Goal: Task Accomplishment & Management: Manage account settings

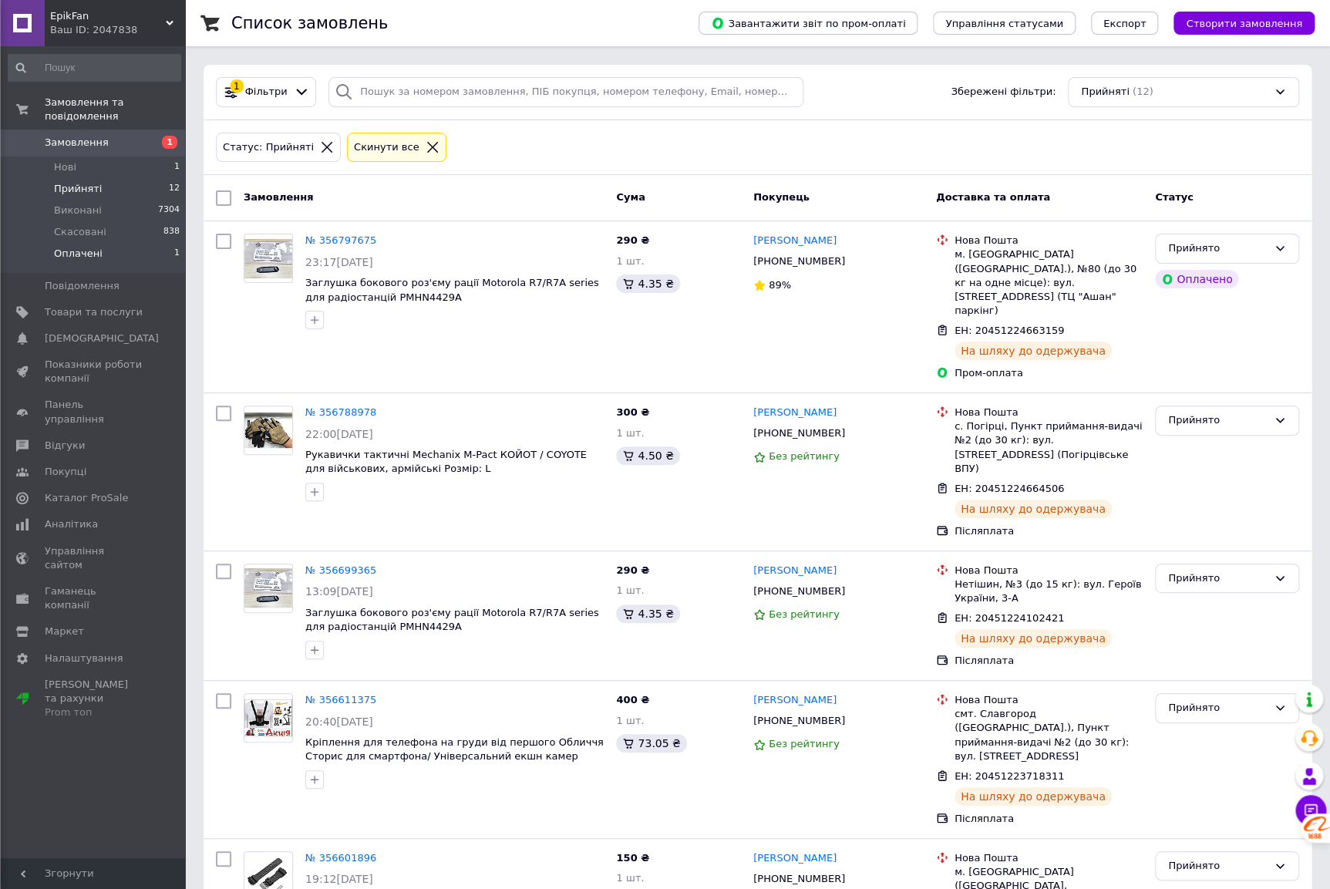
click at [144, 243] on li "Оплачені 1" at bounding box center [94, 257] width 189 height 29
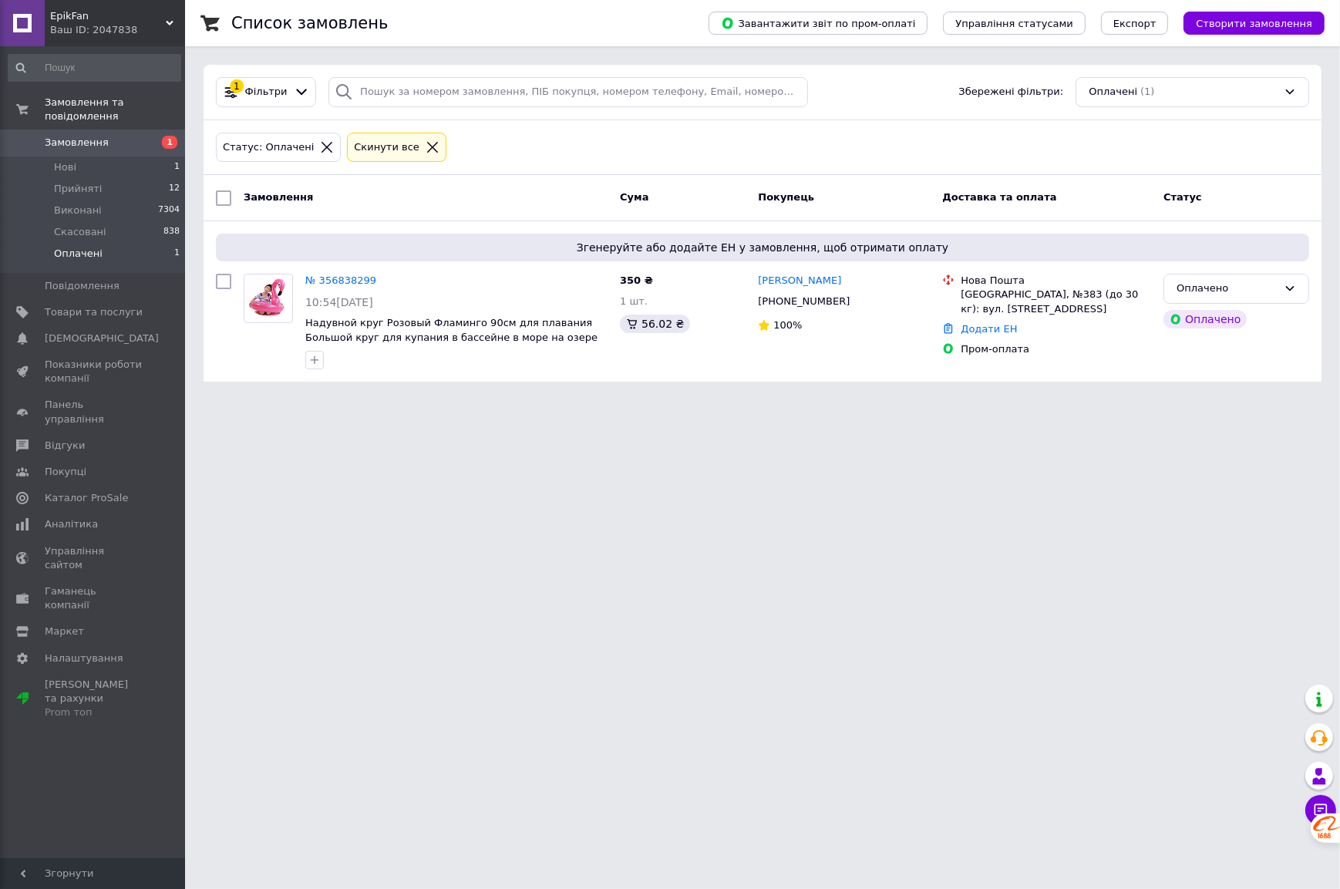
click at [343, 278] on link "№ 356838299" at bounding box center [340, 280] width 71 height 12
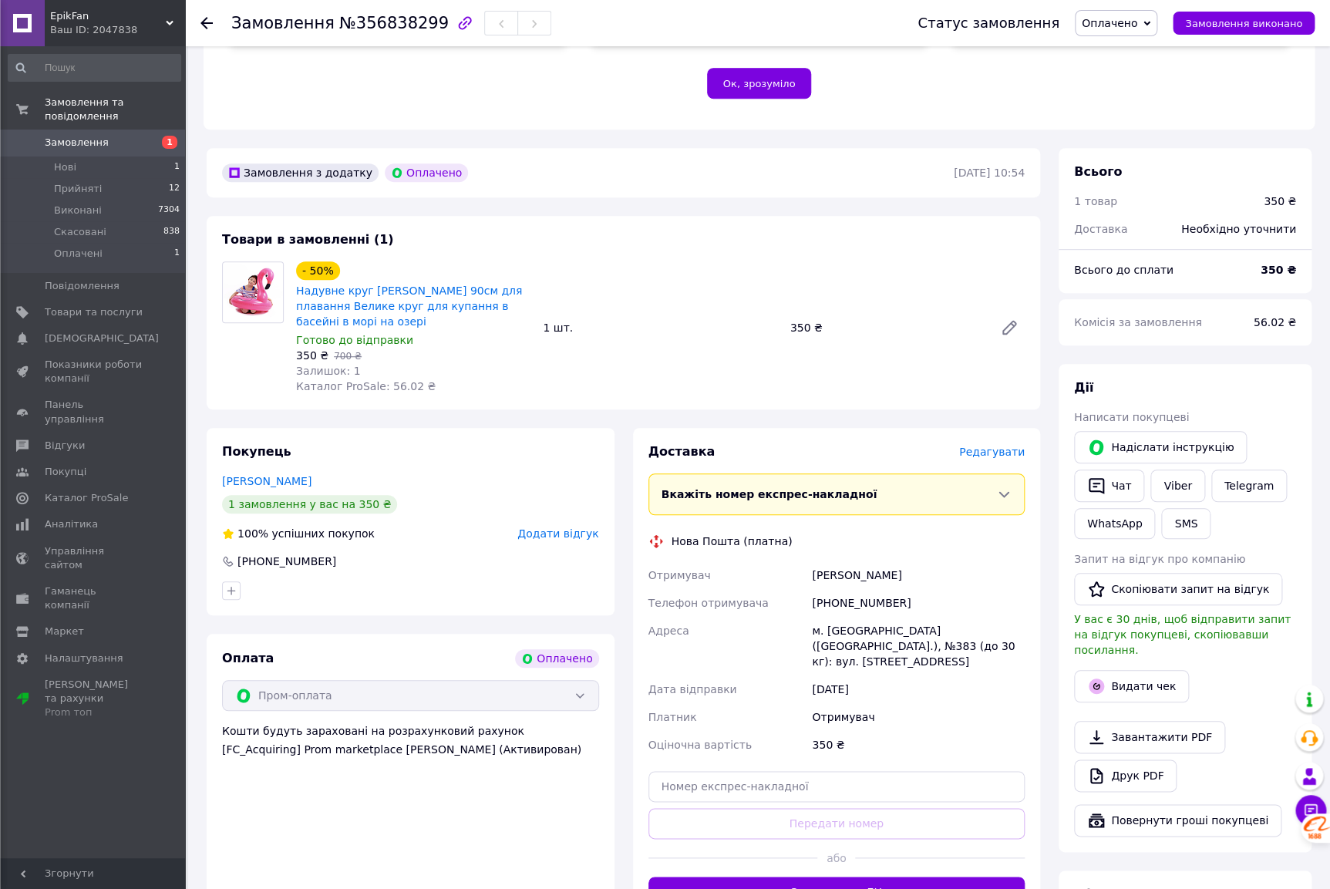
scroll to position [350, 0]
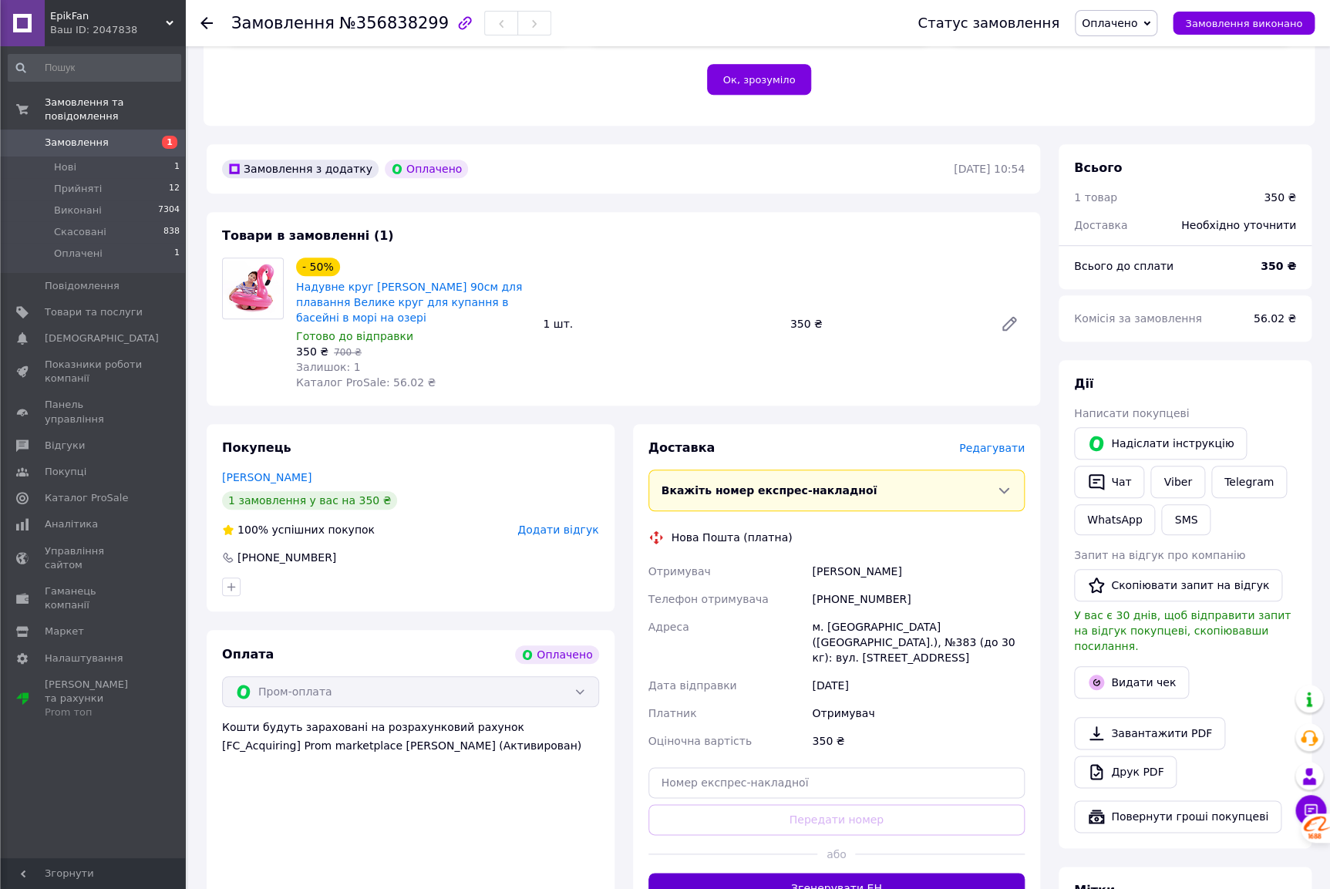
click at [903, 873] on button "Згенерувати ЕН" at bounding box center [836, 888] width 377 height 31
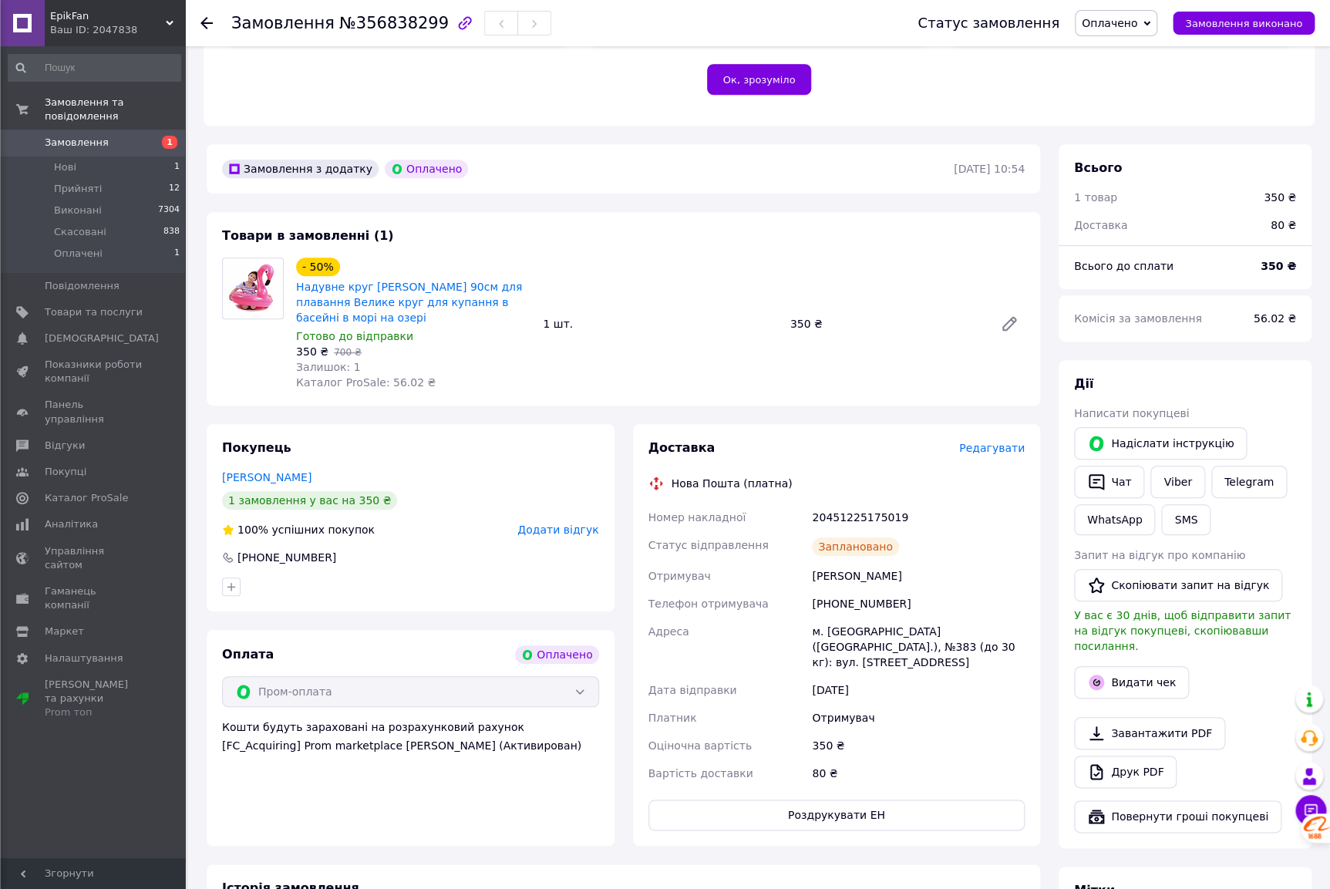
drag, startPoint x: 1133, startPoint y: 26, endPoint x: 1133, endPoint y: 38, distance: 11.6
click at [1133, 27] on span "Оплачено" at bounding box center [1109, 23] width 56 height 12
click at [1130, 48] on li "Прийнято" at bounding box center [1115, 53] width 81 height 23
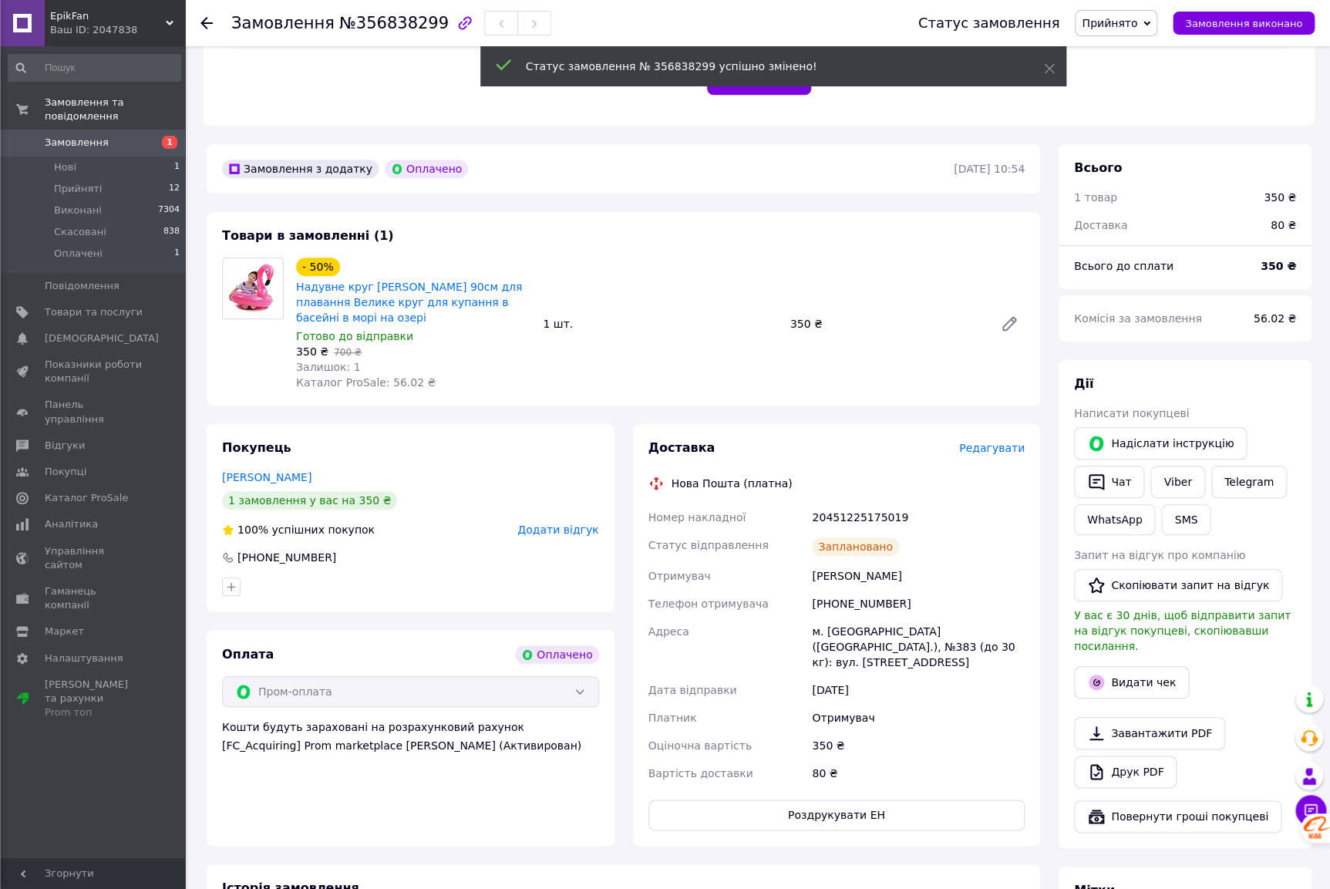
drag, startPoint x: 1119, startPoint y: 466, endPoint x: 1110, endPoint y: 485, distance: 20.7
click at [1119, 466] on button "Чат" at bounding box center [1109, 482] width 70 height 32
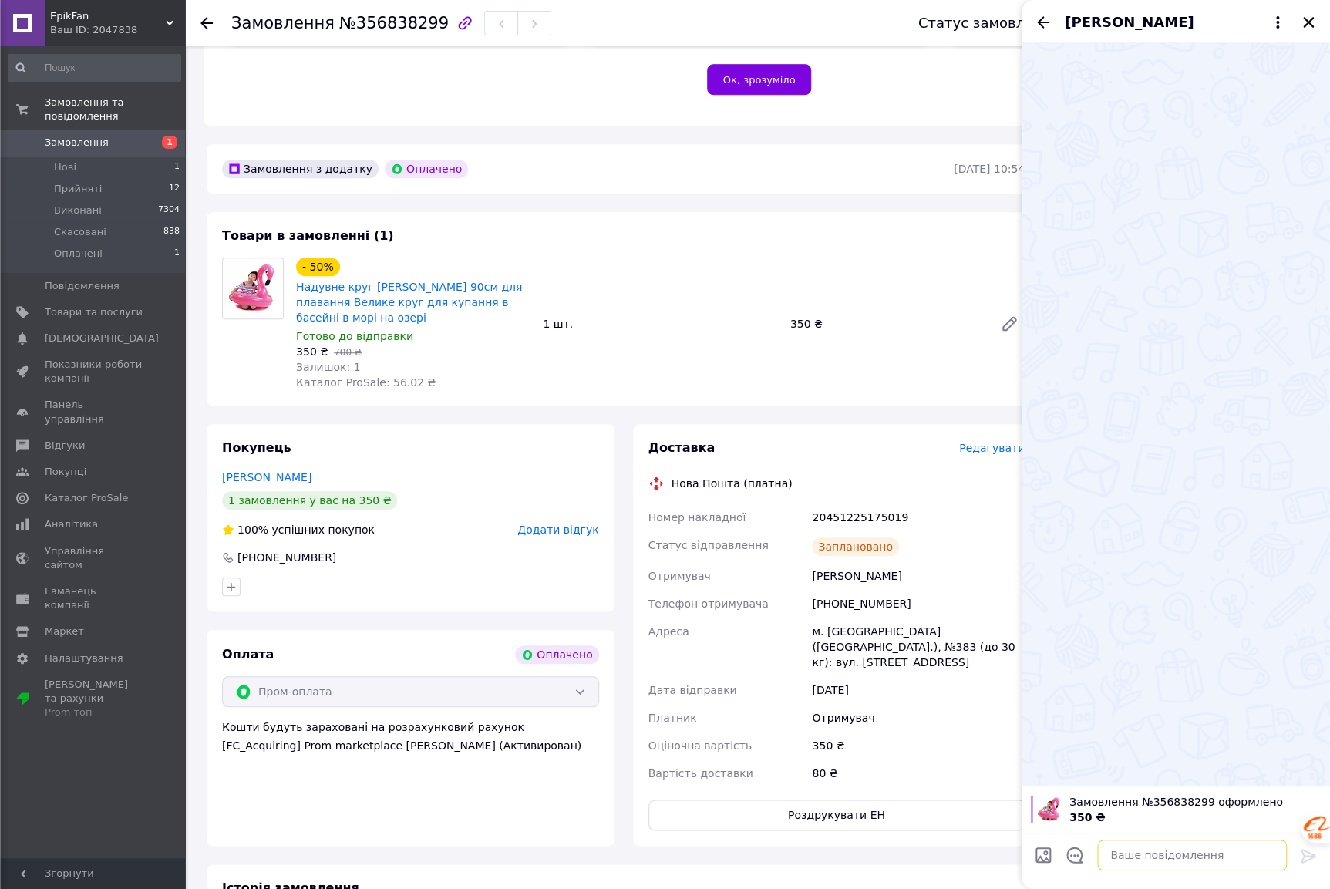
click at [1101, 853] on textarea at bounding box center [1192, 854] width 190 height 31
type textarea "посилка ттн 20451225175019"
click at [1307, 851] on icon at bounding box center [1307, 856] width 15 height 14
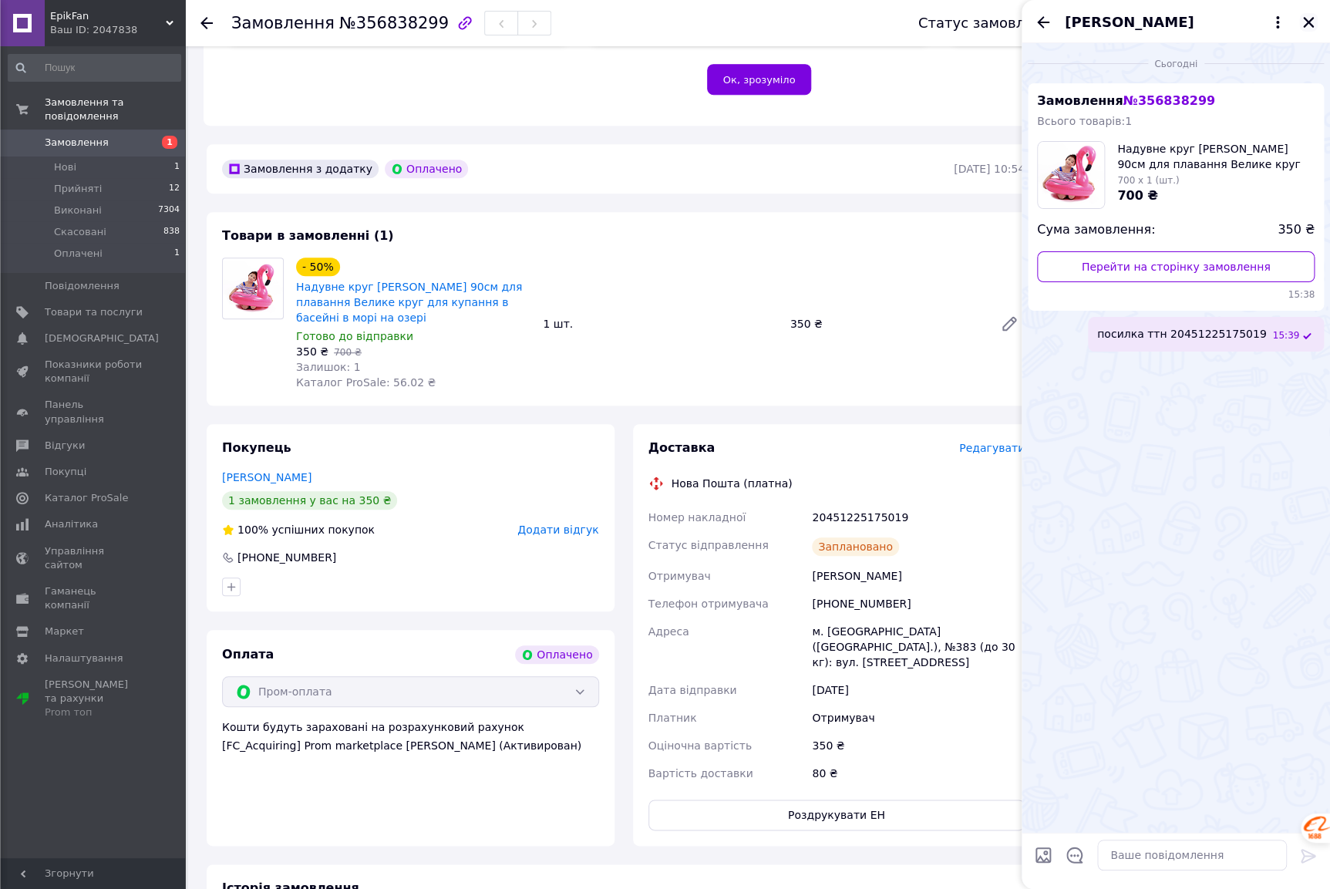
click at [1308, 21] on icon "Закрити" at bounding box center [1308, 22] width 11 height 11
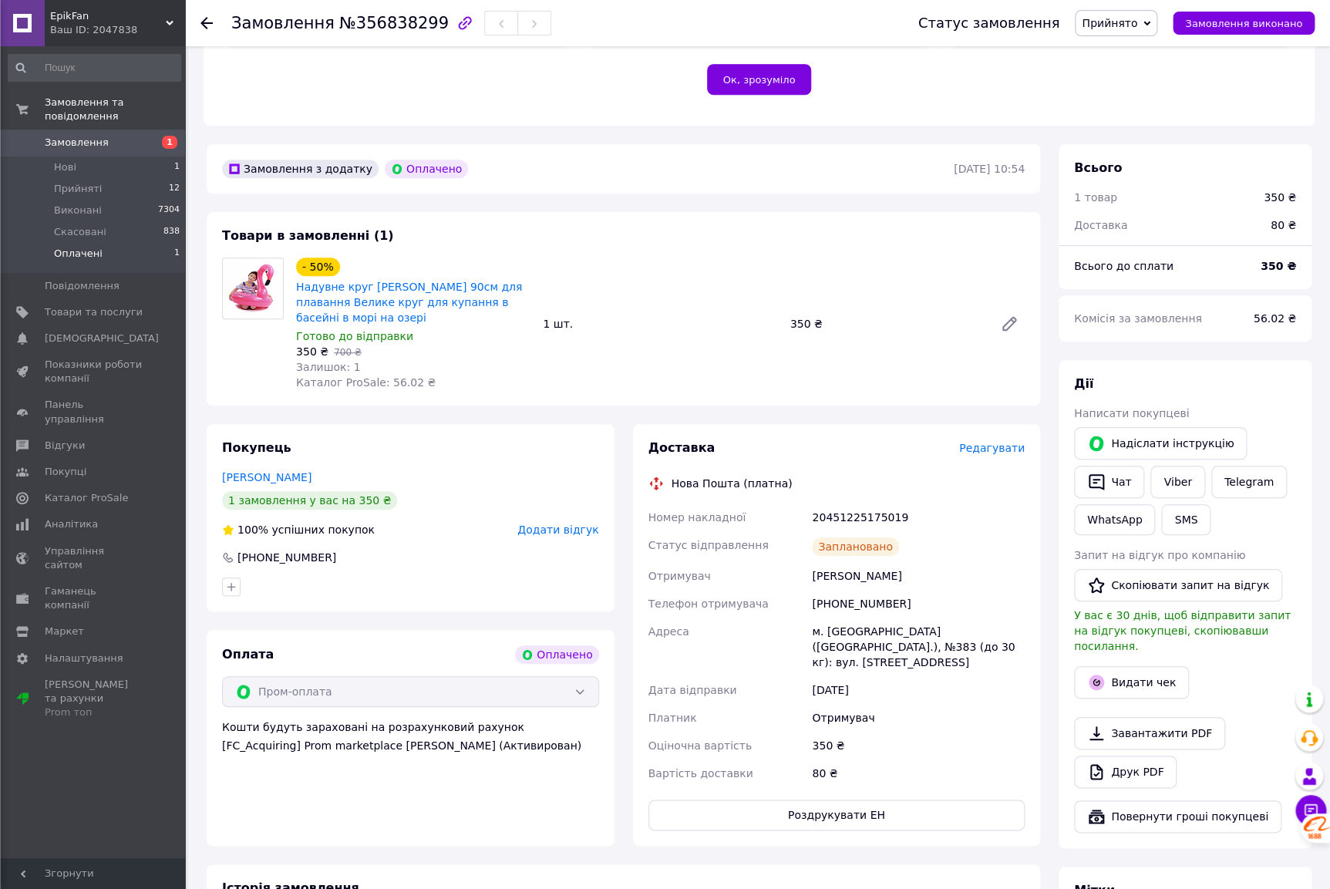
click at [141, 243] on li "Оплачені 1" at bounding box center [94, 257] width 189 height 29
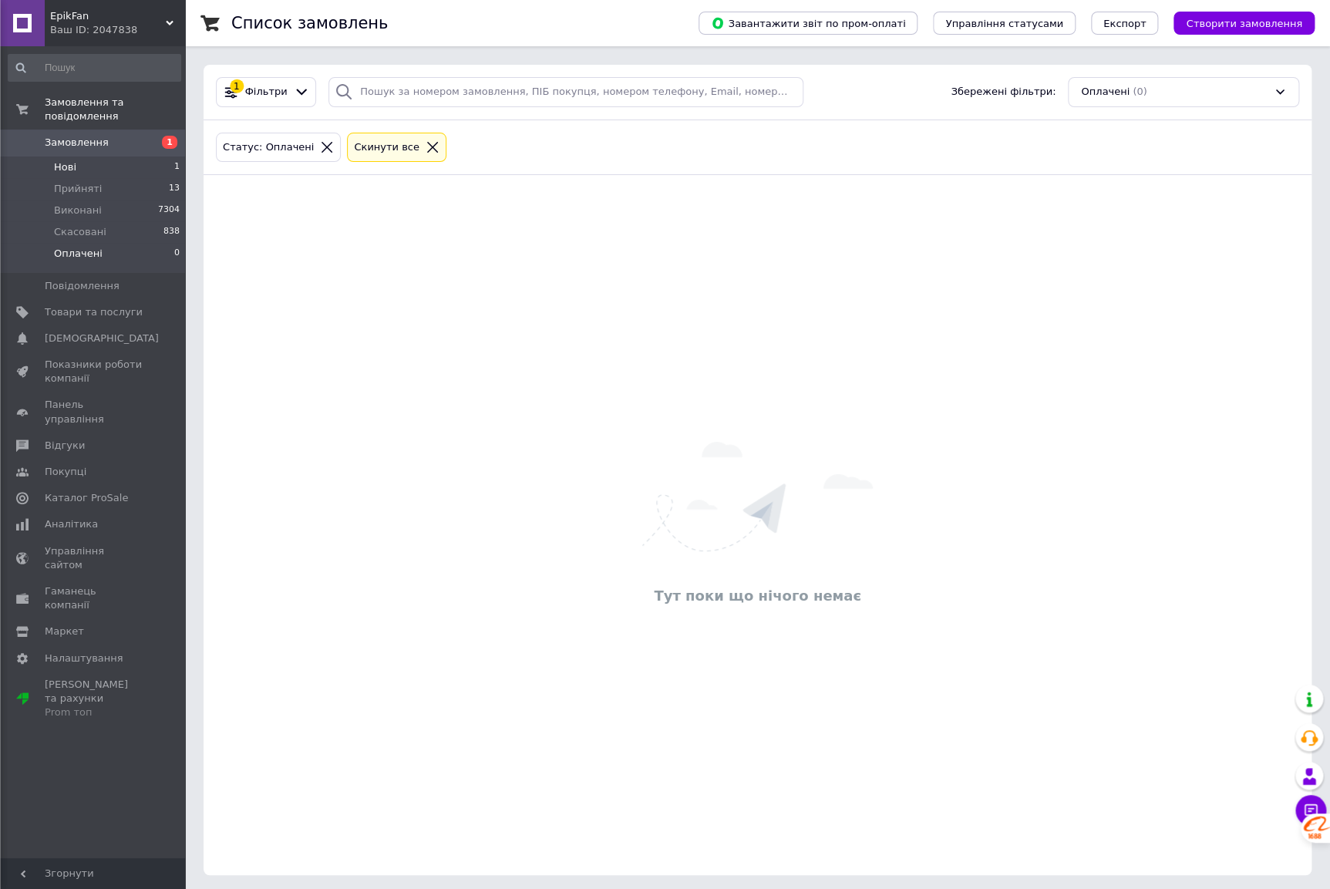
click at [135, 156] on li "Нові 1" at bounding box center [94, 167] width 189 height 22
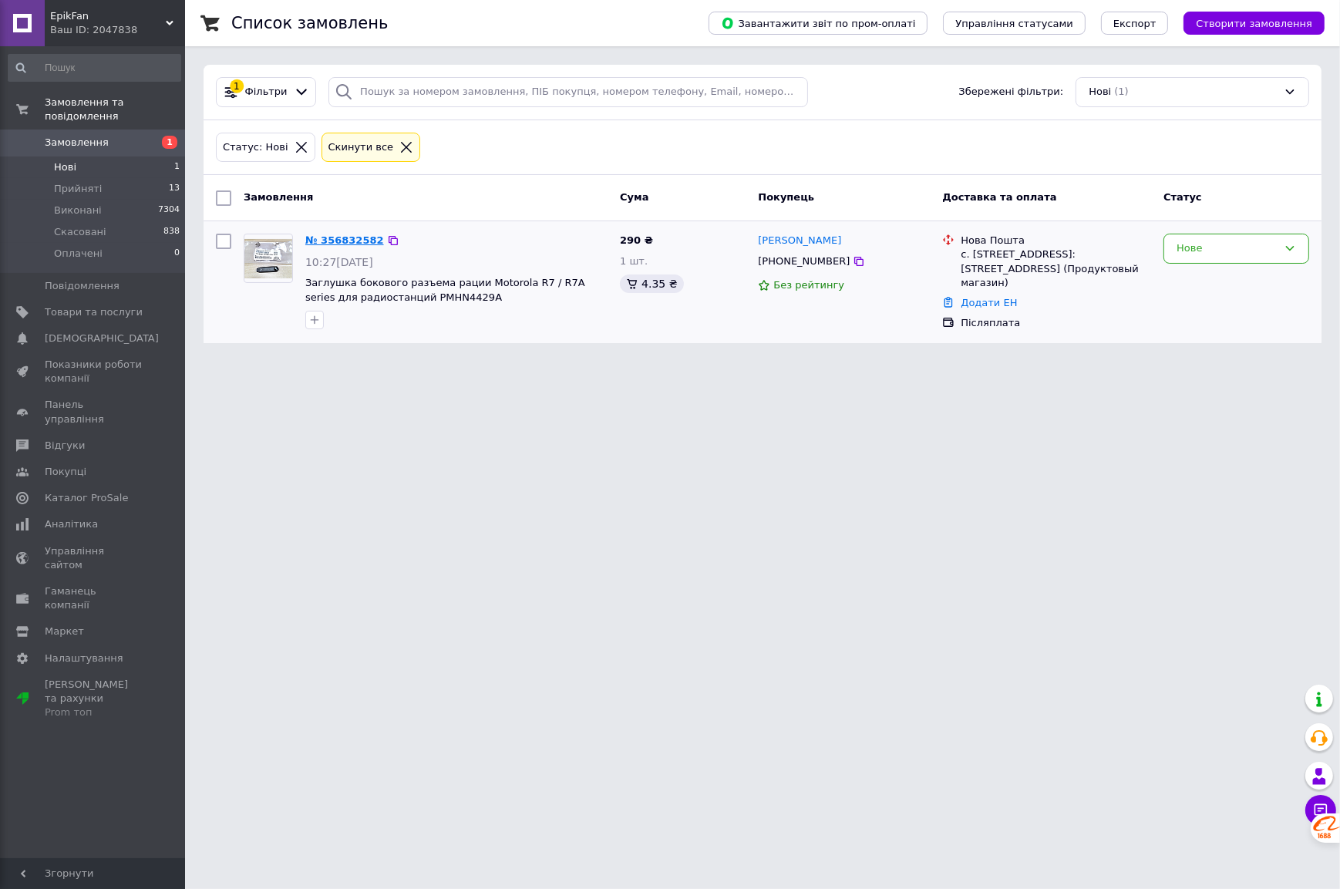
click at [338, 238] on link "№ 356832582" at bounding box center [344, 240] width 79 height 12
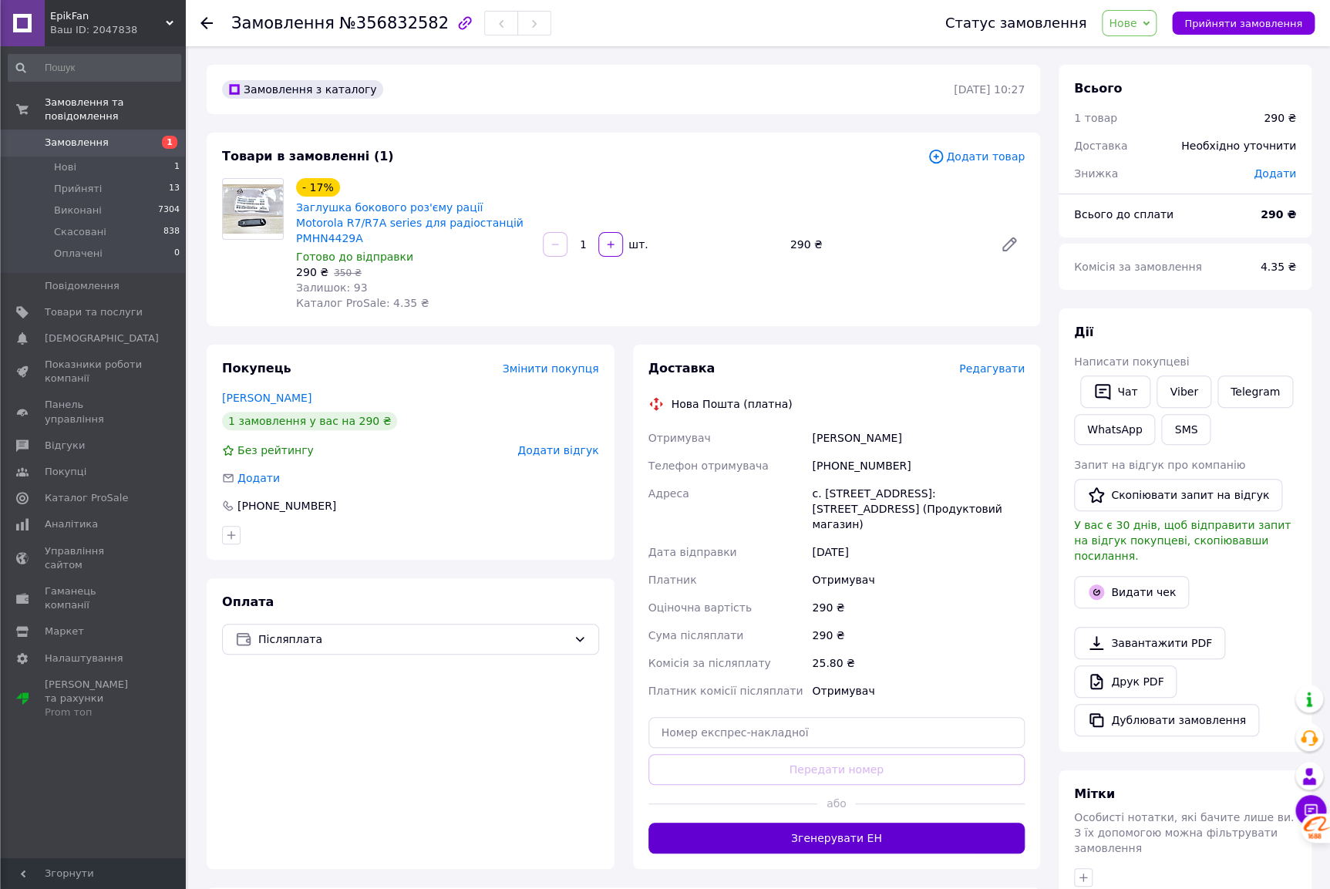
click at [938, 825] on button "Згенерувати ЕН" at bounding box center [836, 837] width 377 height 31
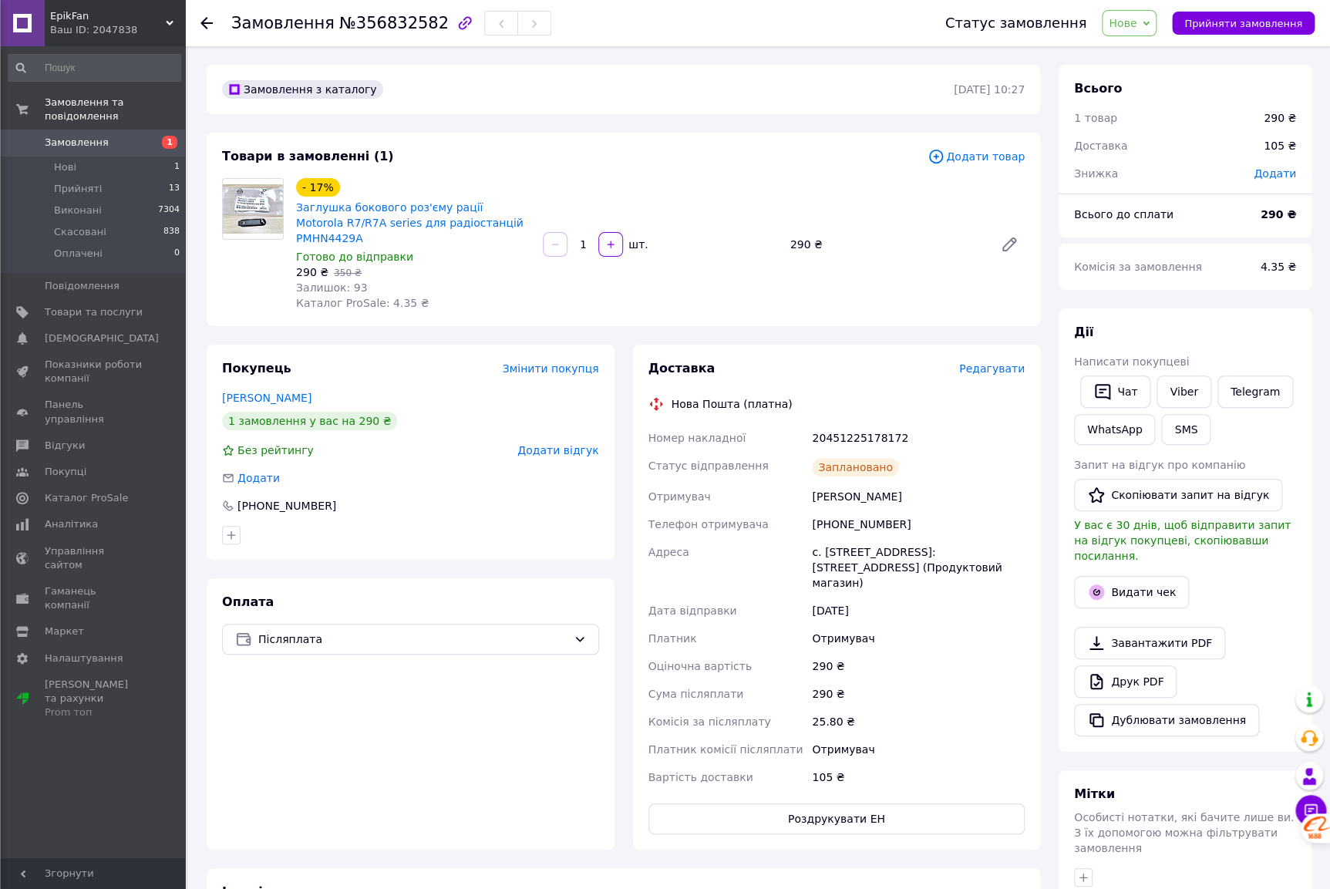
click at [1136, 27] on span "Нове" at bounding box center [1122, 23] width 28 height 12
click at [1149, 52] on li "Прийнято" at bounding box center [1137, 53] width 71 height 23
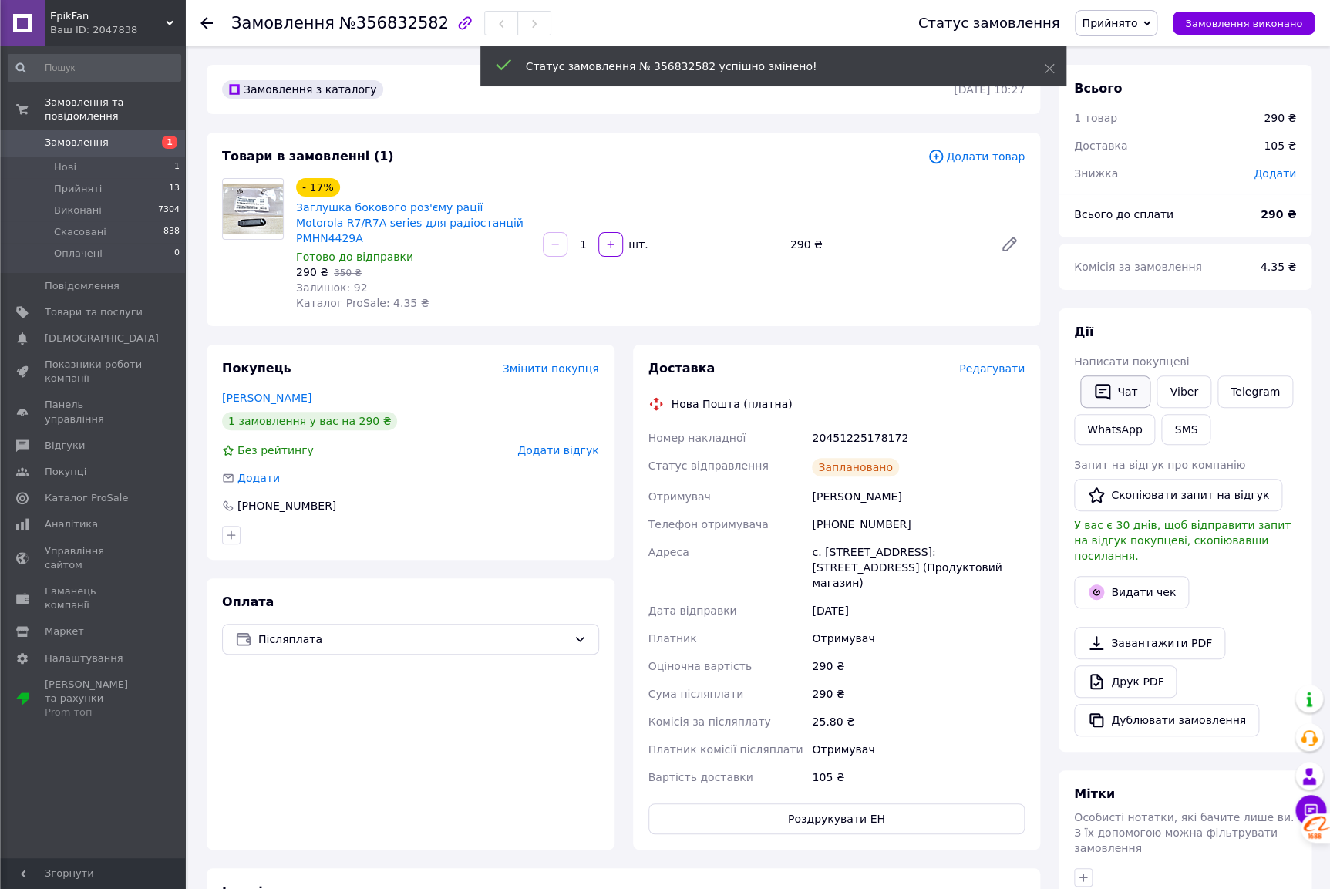
click at [1122, 396] on button "Чат" at bounding box center [1115, 391] width 70 height 32
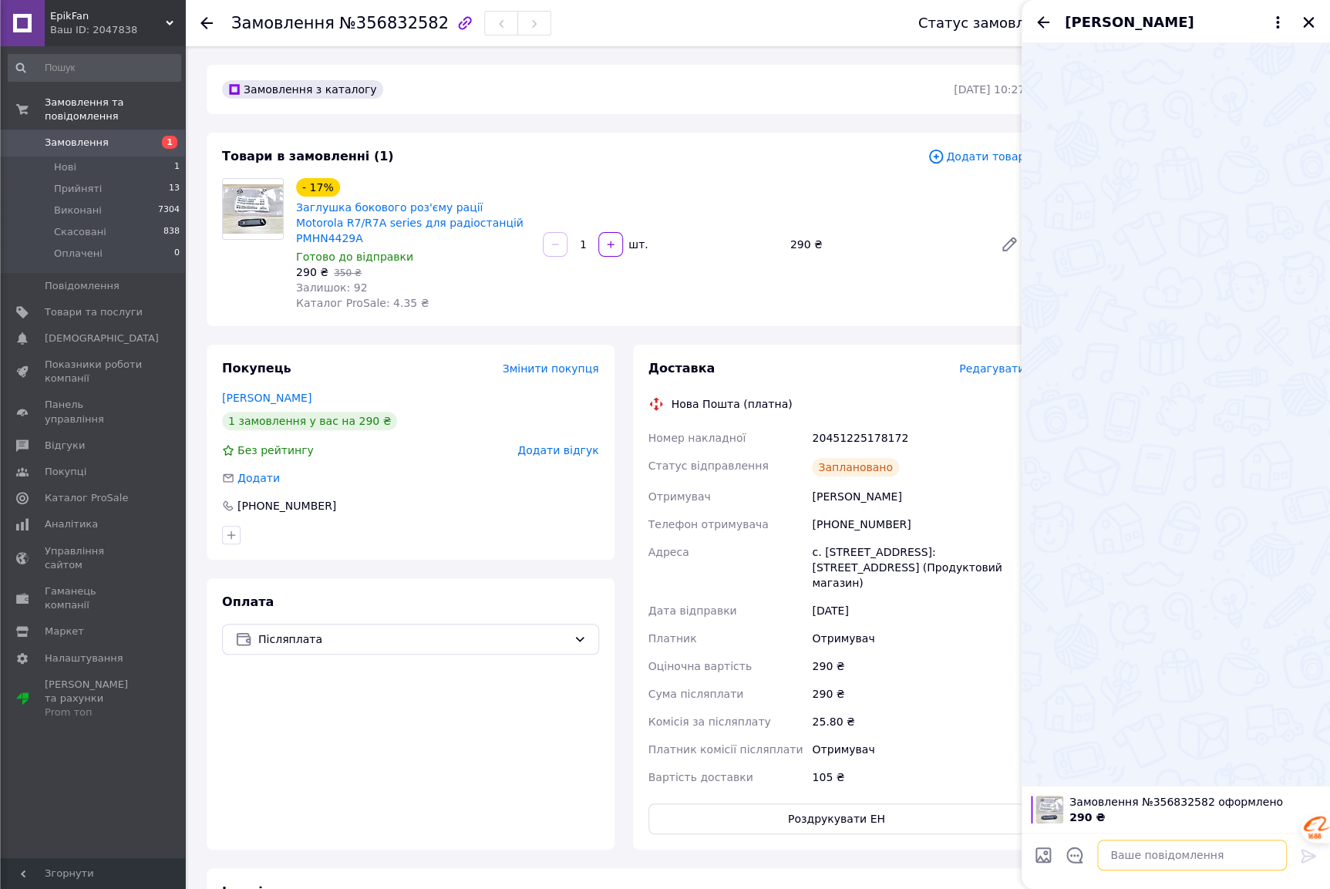
click at [1102, 853] on textarea at bounding box center [1192, 854] width 190 height 31
type textarea "посилка ттн 20451225178172"
click at [1304, 849] on icon at bounding box center [1308, 855] width 19 height 19
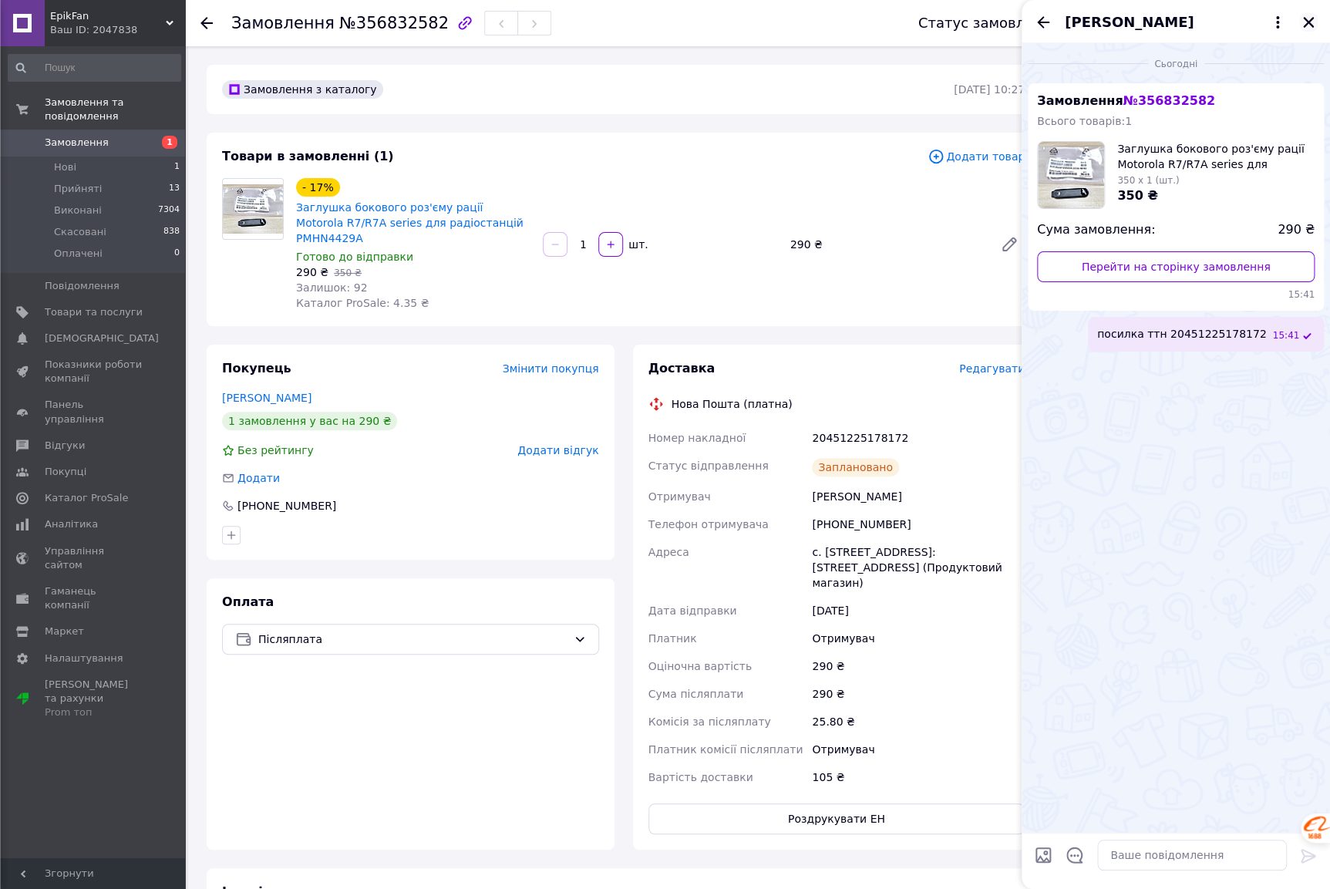
click at [1307, 20] on icon "Закрити" at bounding box center [1308, 22] width 14 height 14
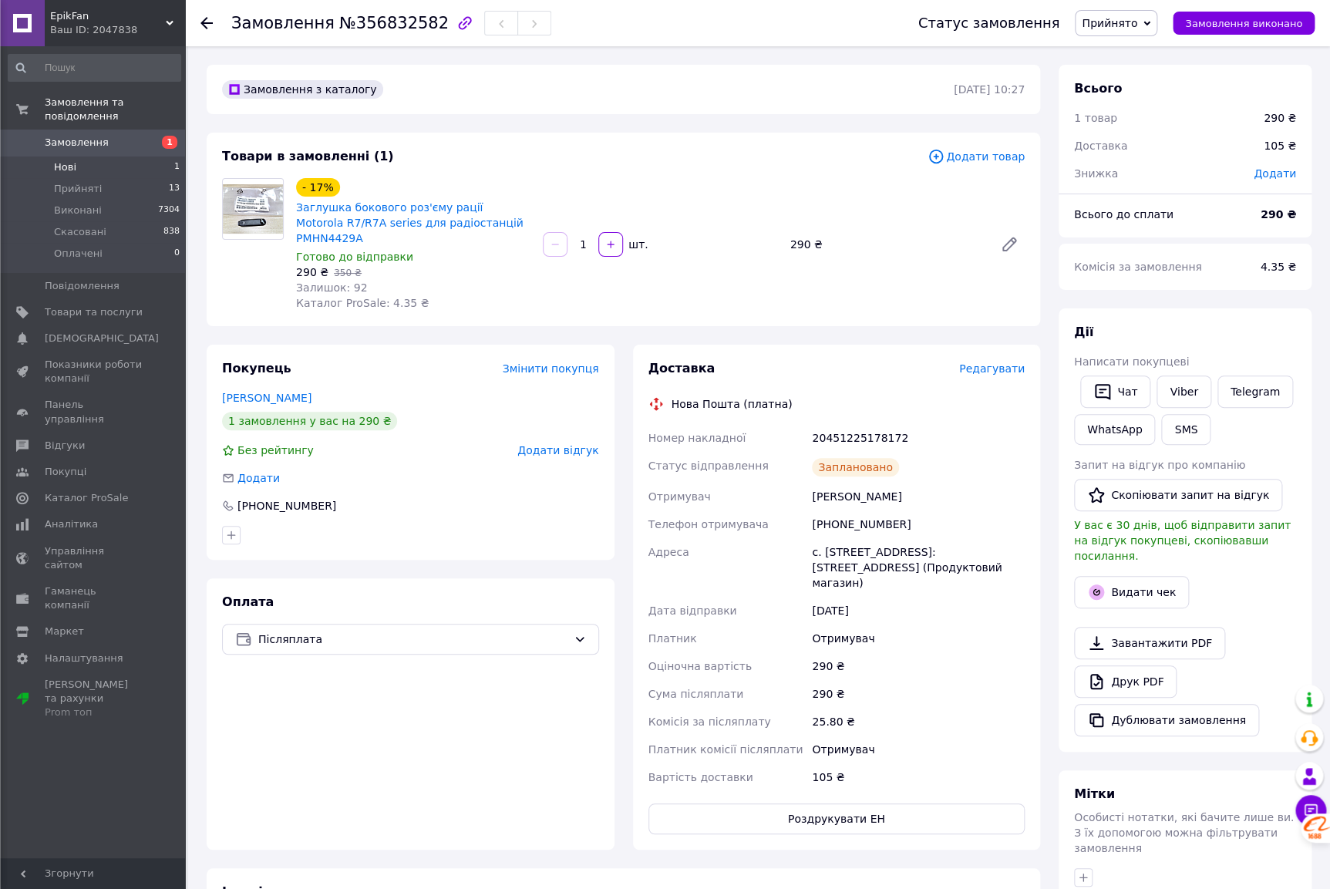
click at [137, 156] on li "Нові 1" at bounding box center [94, 167] width 189 height 22
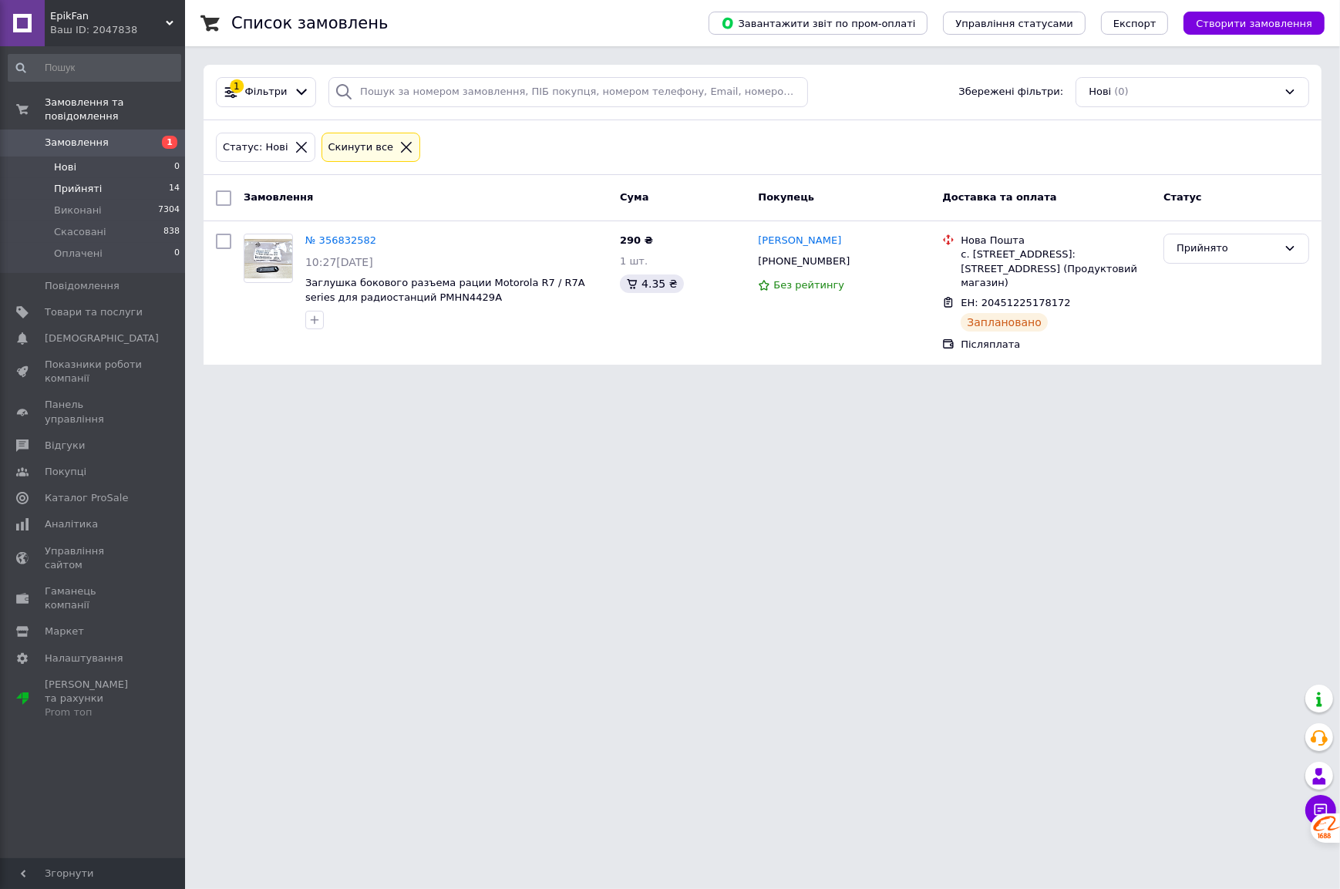
click at [128, 178] on li "Прийняті 14" at bounding box center [94, 189] width 189 height 22
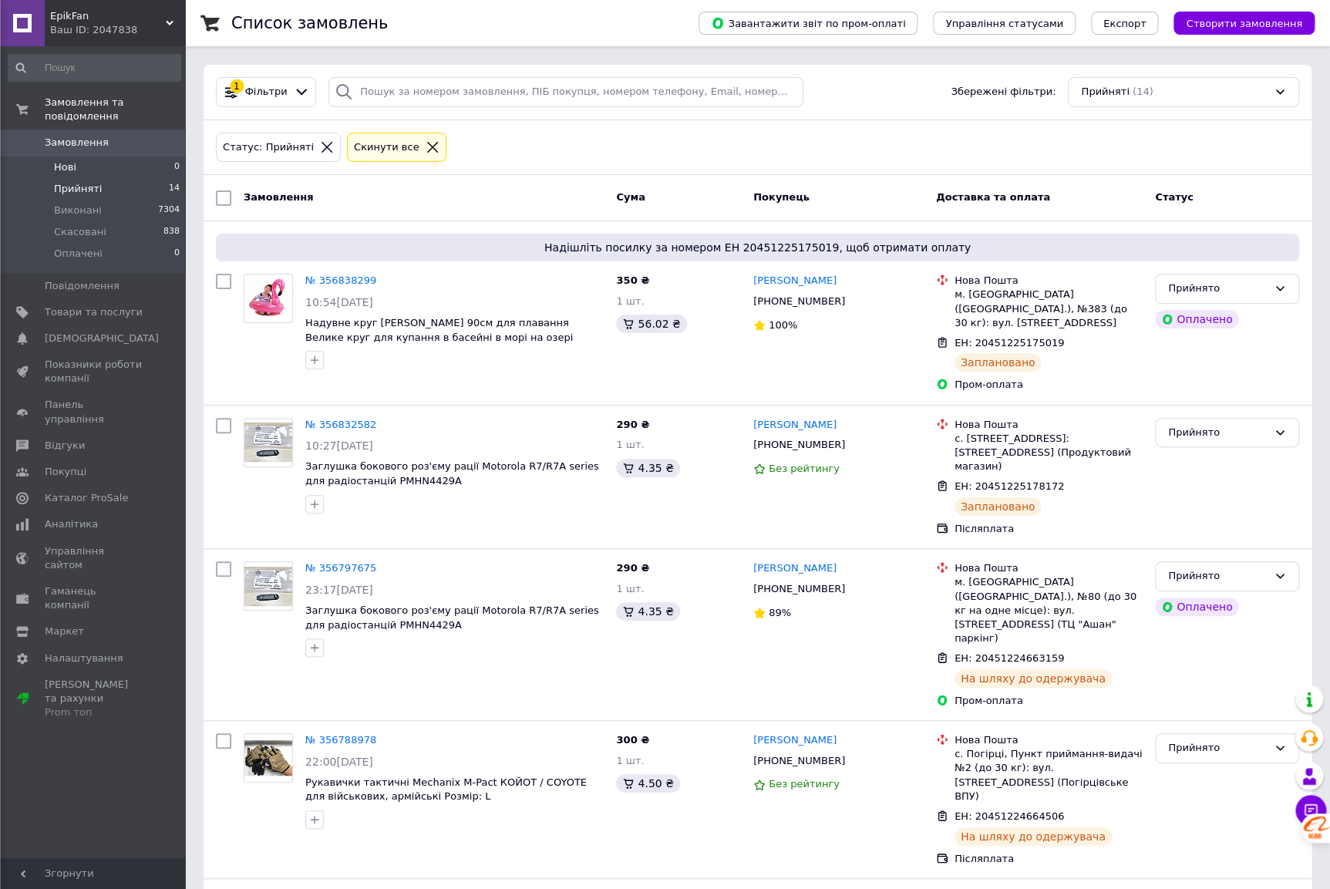
click at [125, 156] on li "Нові 0" at bounding box center [94, 167] width 189 height 22
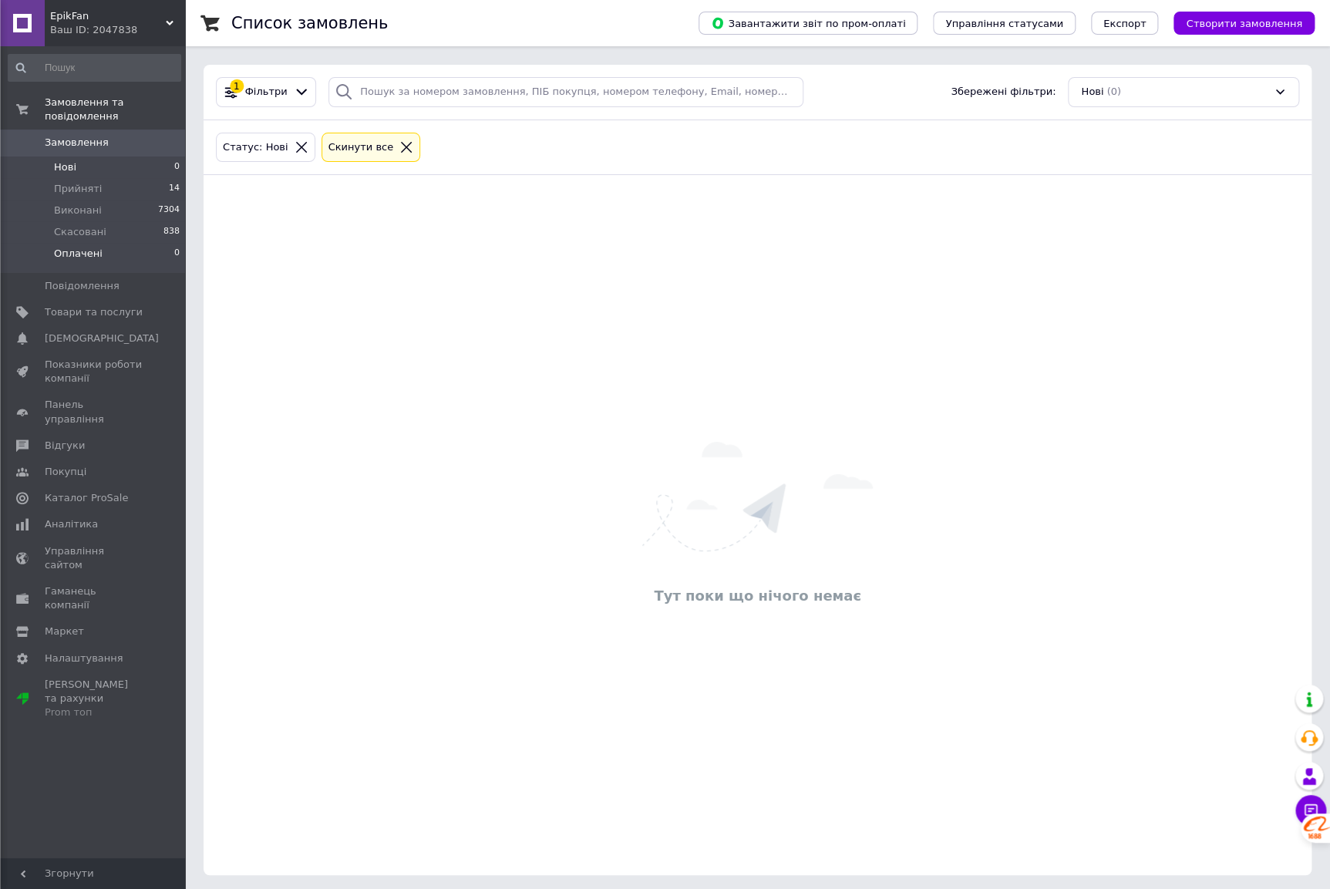
click at [120, 243] on li "Оплачені 0" at bounding box center [94, 257] width 189 height 29
